Goal: Task Accomplishment & Management: Complete application form

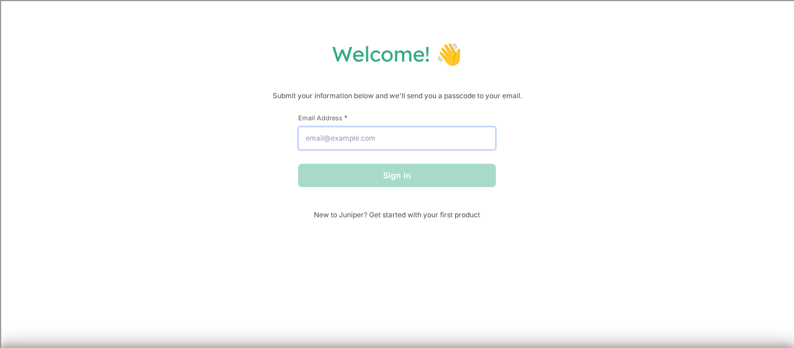
click at [400, 138] on input "Email Address *" at bounding box center [397, 138] width 198 height 23
type input "[EMAIL_ADDRESS][PERSON_NAME][DOMAIN_NAME]"
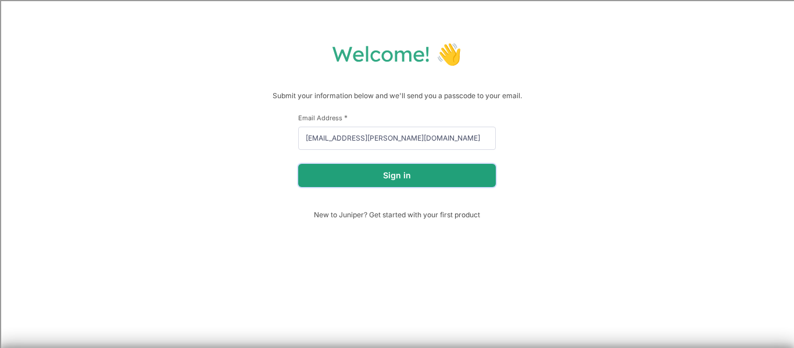
click at [418, 178] on button "Sign in" at bounding box center [397, 175] width 198 height 23
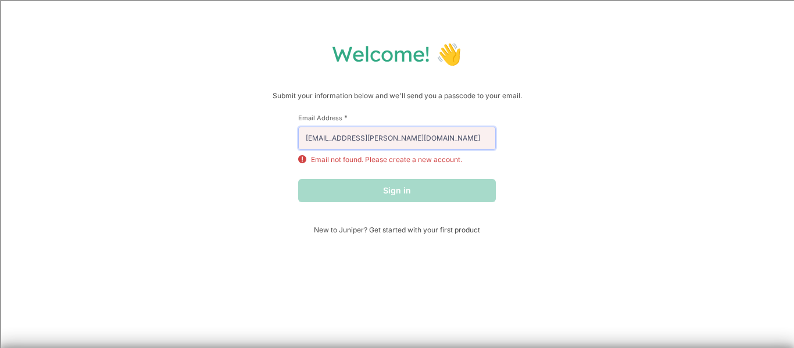
click at [487, 128] on input "[EMAIL_ADDRESS][PERSON_NAME][DOMAIN_NAME]" at bounding box center [397, 138] width 198 height 23
click at [529, 143] on div "Welcome! 👋 Submit your information below and we'll send you a passcode to your …" at bounding box center [397, 137] width 770 height 193
click at [408, 228] on span "New to Juniper? Get started with your first product" at bounding box center [397, 229] width 198 height 9
